Goal: Task Accomplishment & Management: Manage account settings

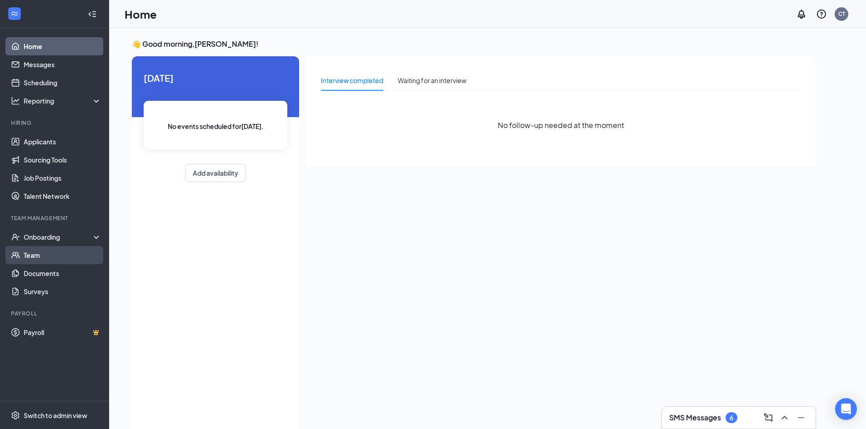
click at [58, 248] on link "Team" at bounding box center [63, 255] width 78 height 18
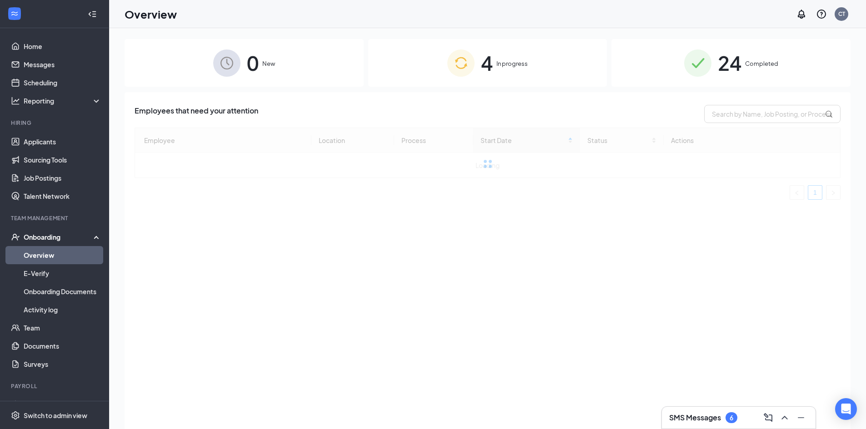
click at [513, 78] on div "4 In progress" at bounding box center [487, 63] width 239 height 48
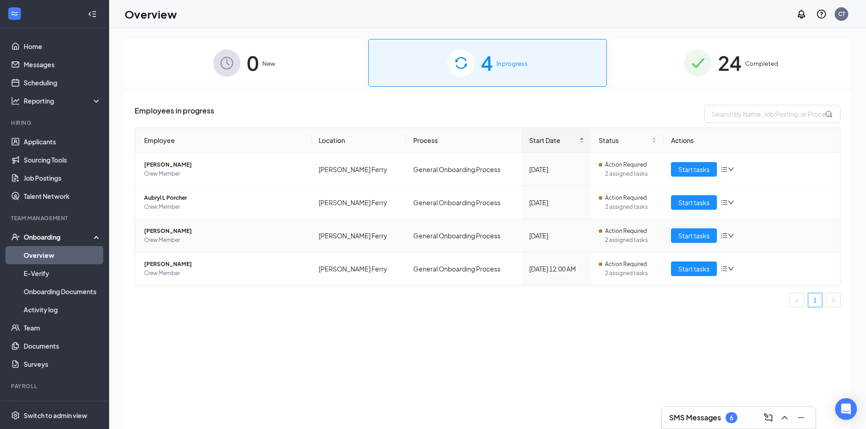
click at [151, 231] on span "[PERSON_NAME]" at bounding box center [224, 231] width 160 height 9
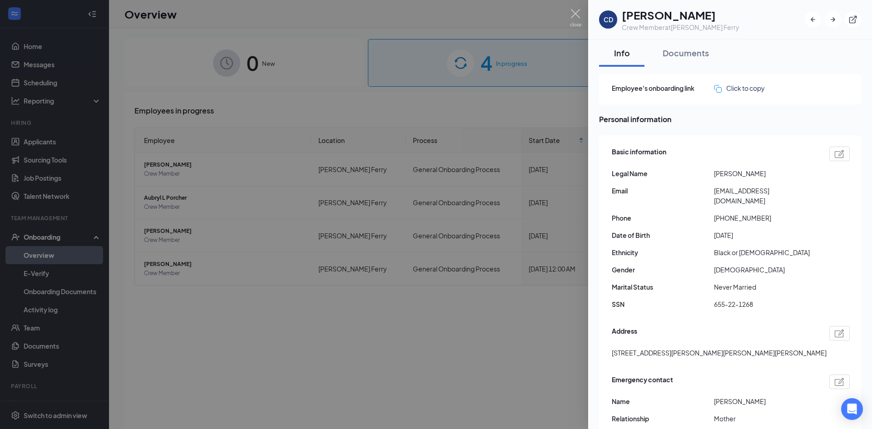
click at [458, 84] on div at bounding box center [436, 214] width 872 height 429
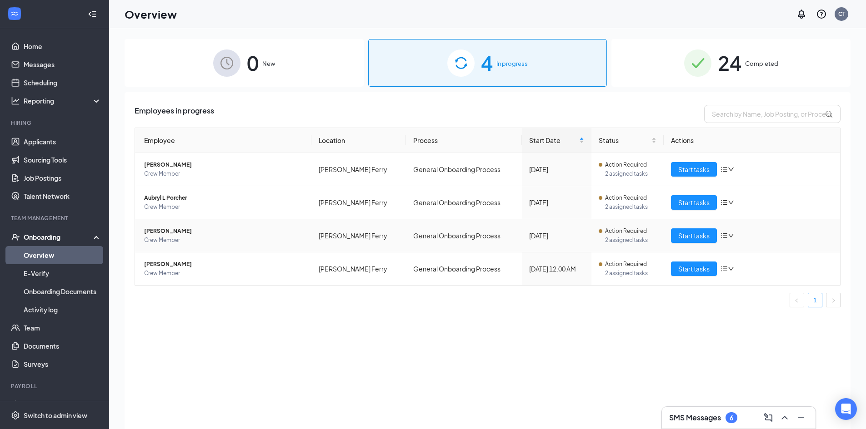
click at [179, 236] on span "Crew Member" at bounding box center [224, 240] width 160 height 9
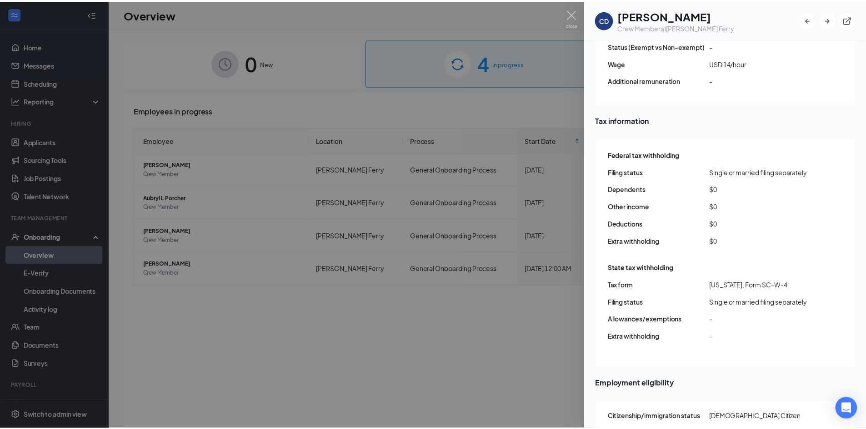
scroll to position [759, 0]
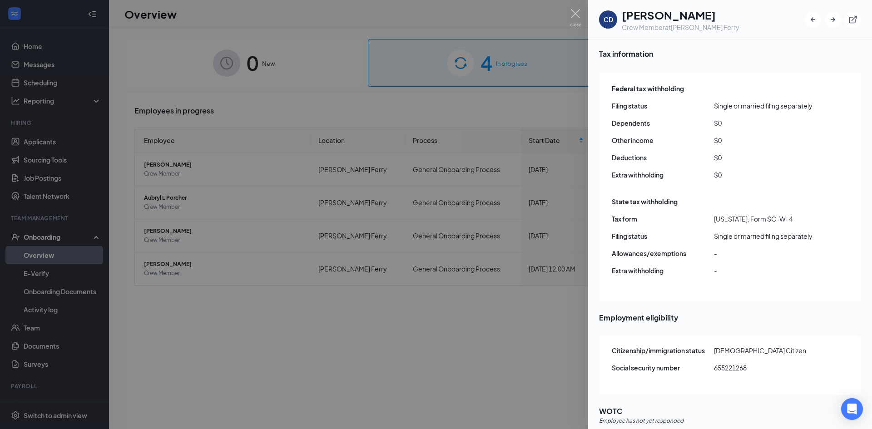
click at [558, 326] on div at bounding box center [436, 214] width 872 height 429
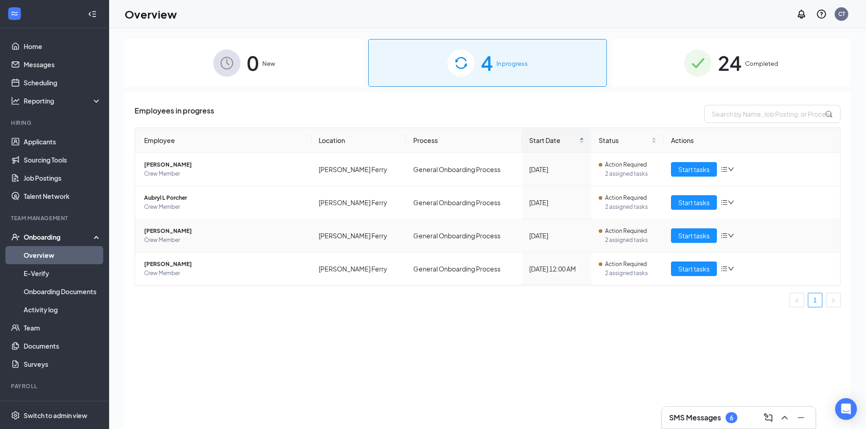
click at [187, 239] on span "Crew Member" at bounding box center [224, 240] width 160 height 9
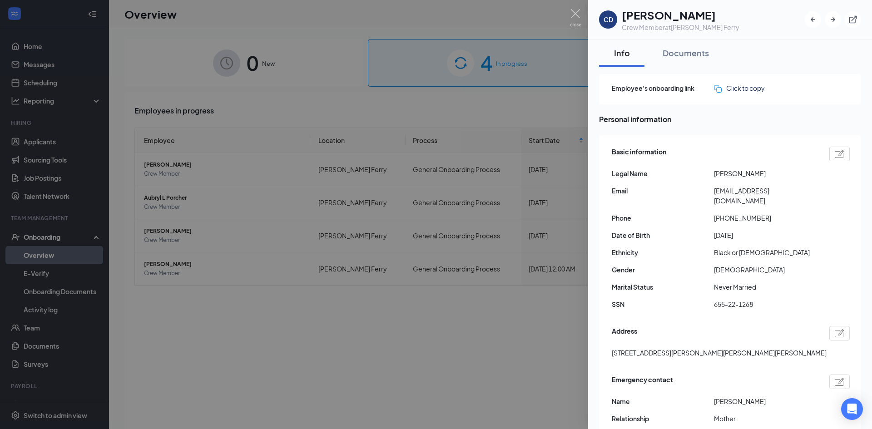
click at [545, 95] on div at bounding box center [436, 214] width 872 height 429
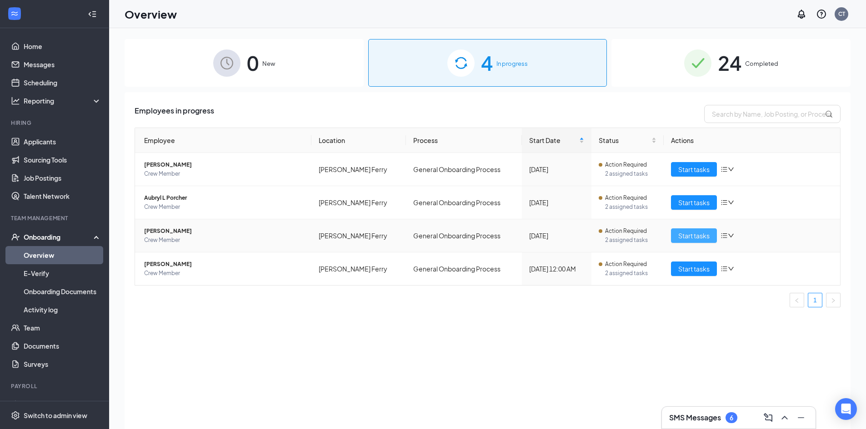
click at [697, 234] on span "Start tasks" at bounding box center [693, 236] width 31 height 10
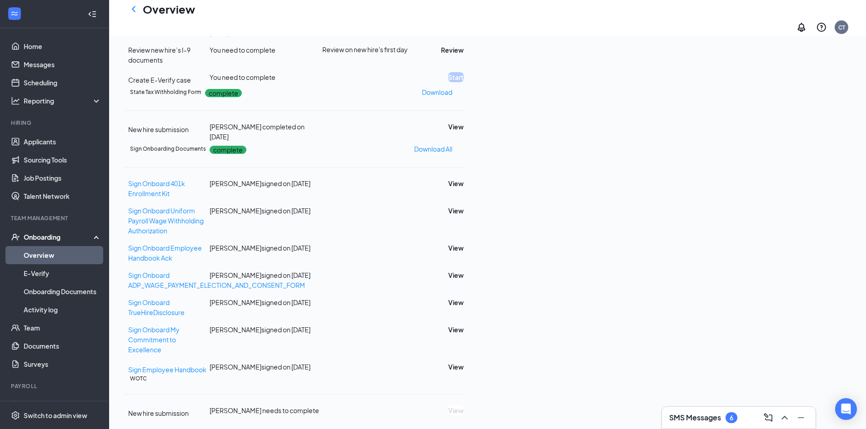
scroll to position [357, 0]
